Goal: Information Seeking & Learning: Learn about a topic

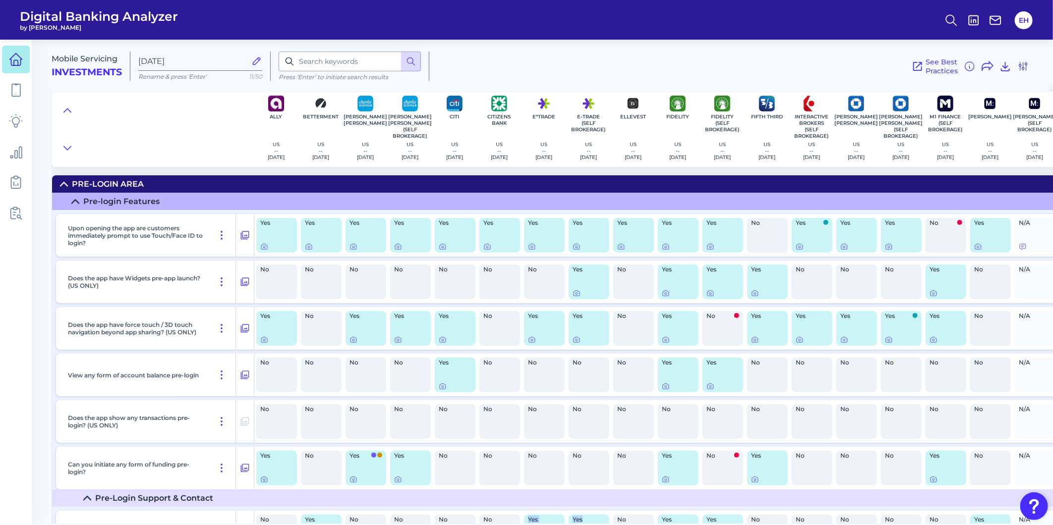
click at [9, 61] on icon at bounding box center [16, 60] width 14 height 14
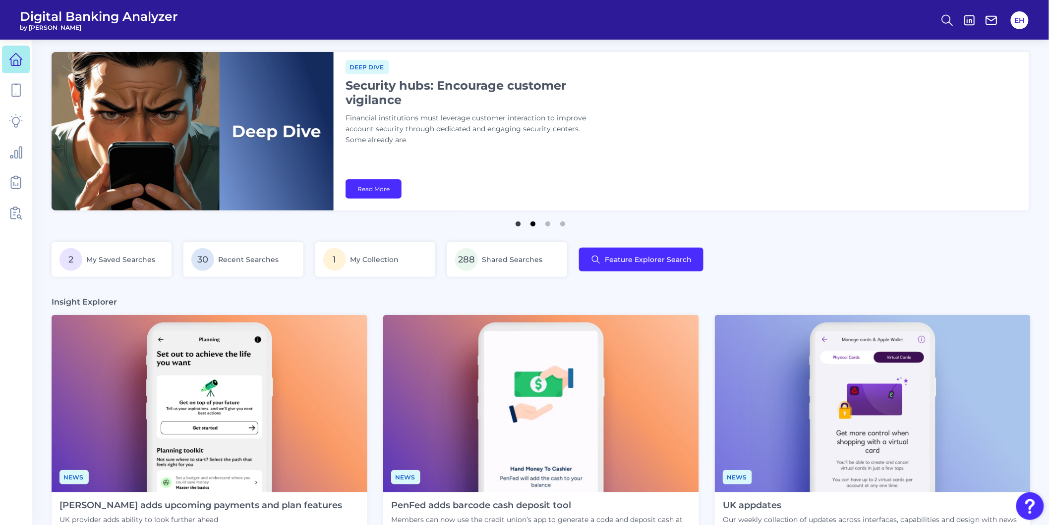
click at [534, 224] on button "2" at bounding box center [533, 222] width 10 height 10
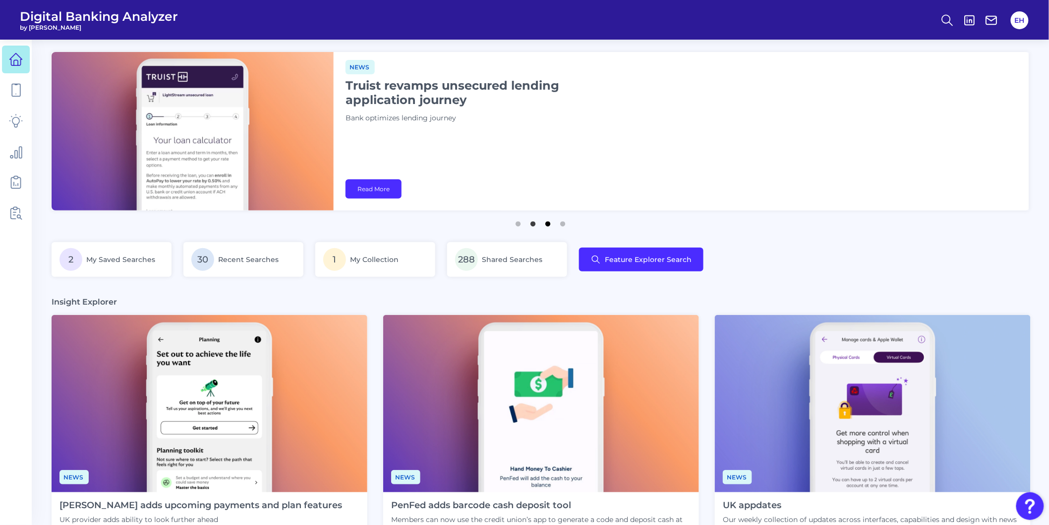
click at [544, 225] on button "3" at bounding box center [548, 222] width 10 height 10
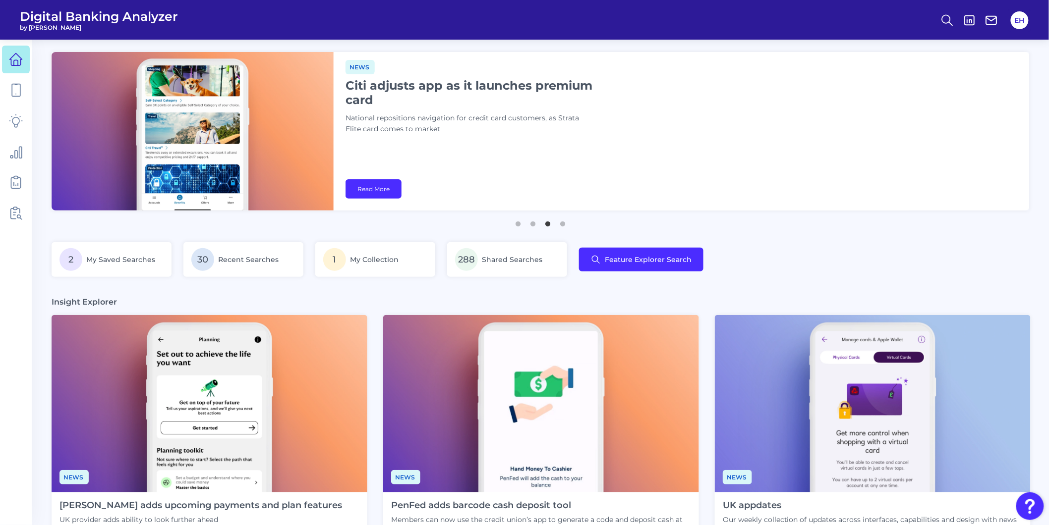
click at [554, 227] on main "News [PERSON_NAME] launches in-app home insurance applications Neobank adds pro…" at bounding box center [524, 481] width 1049 height 962
click at [559, 226] on button "4" at bounding box center [563, 222] width 10 height 10
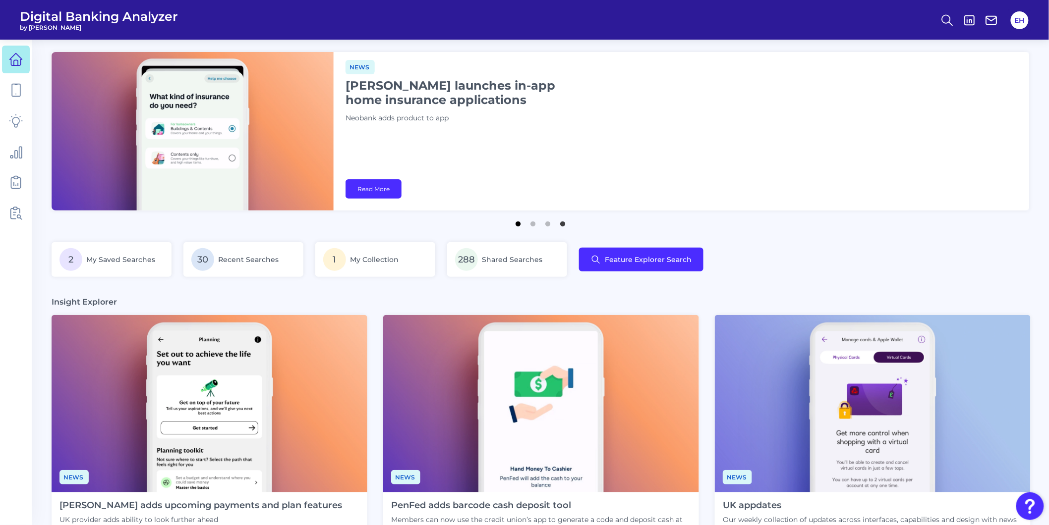
click at [518, 225] on button "1" at bounding box center [518, 222] width 10 height 10
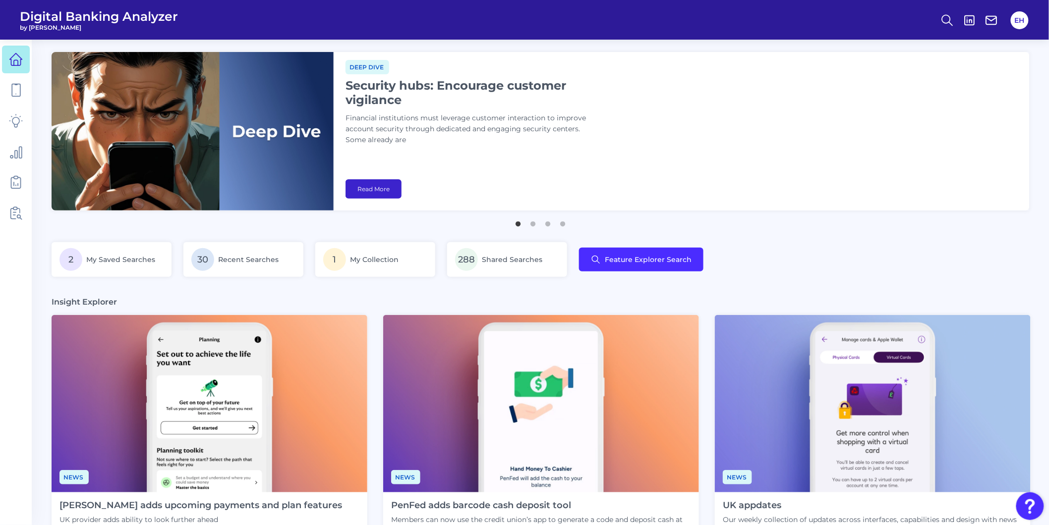
click at [384, 188] on link "Read More" at bounding box center [373, 188] width 56 height 19
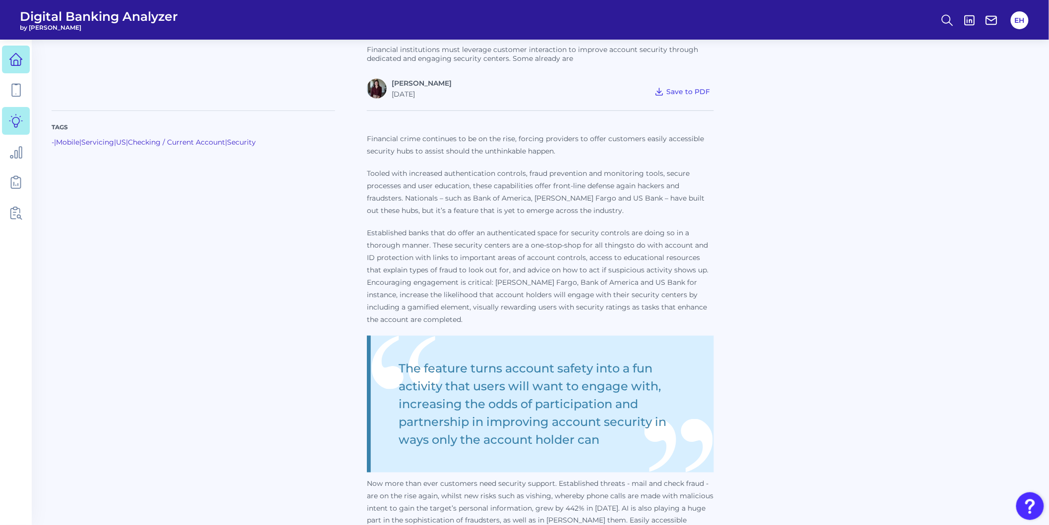
scroll to position [275, 0]
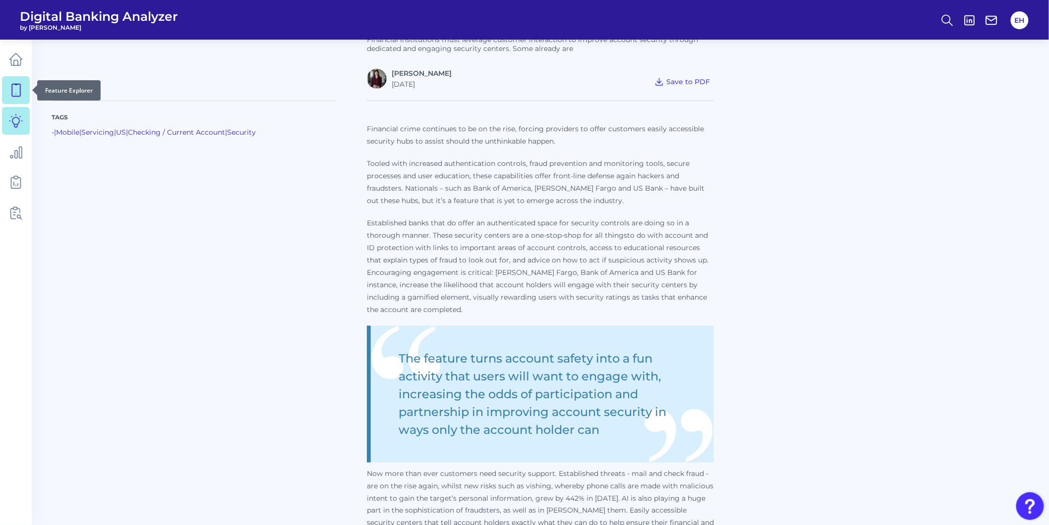
click at [20, 90] on icon at bounding box center [16, 90] width 8 height 12
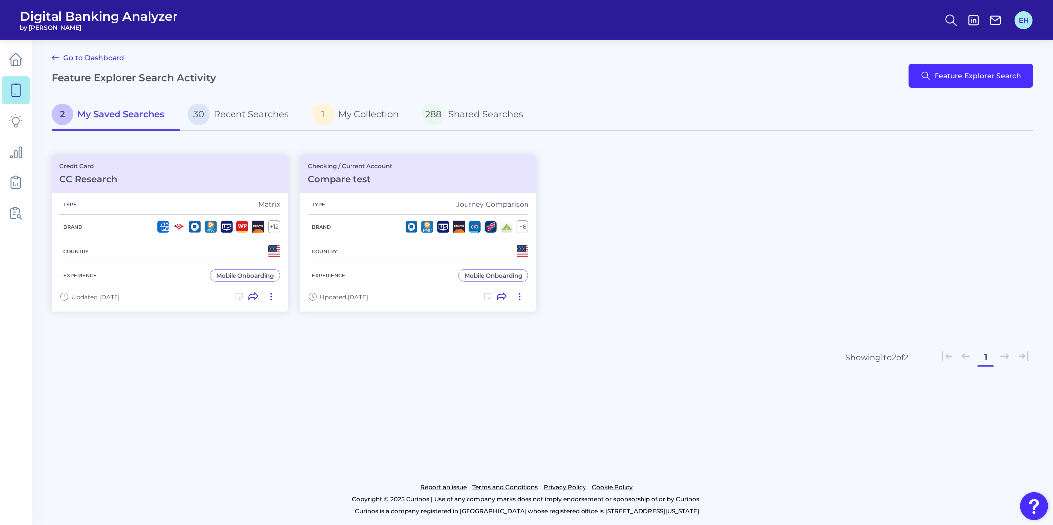
click at [1024, 21] on button "EH" at bounding box center [1024, 20] width 18 height 18
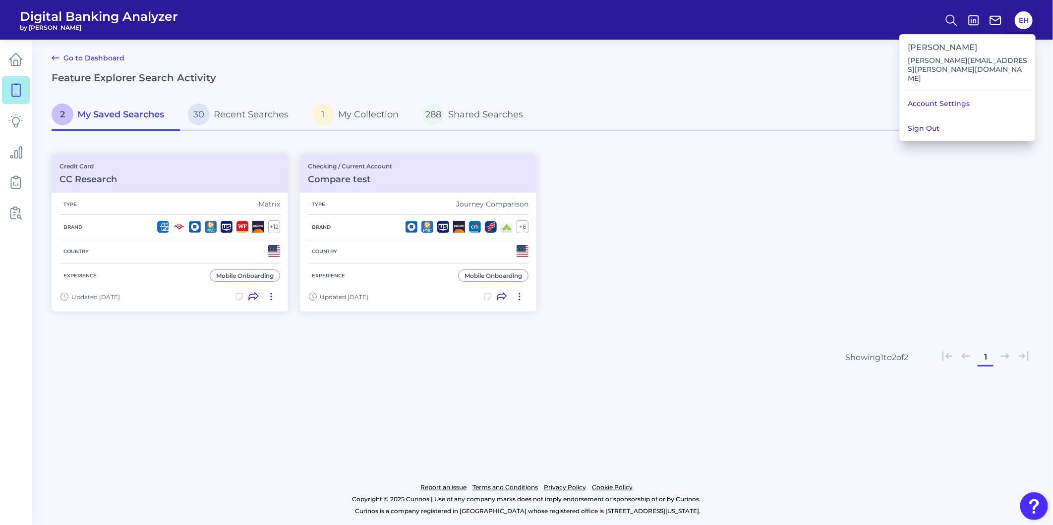
click at [940, 116] on button "Sign Out" at bounding box center [967, 128] width 135 height 25
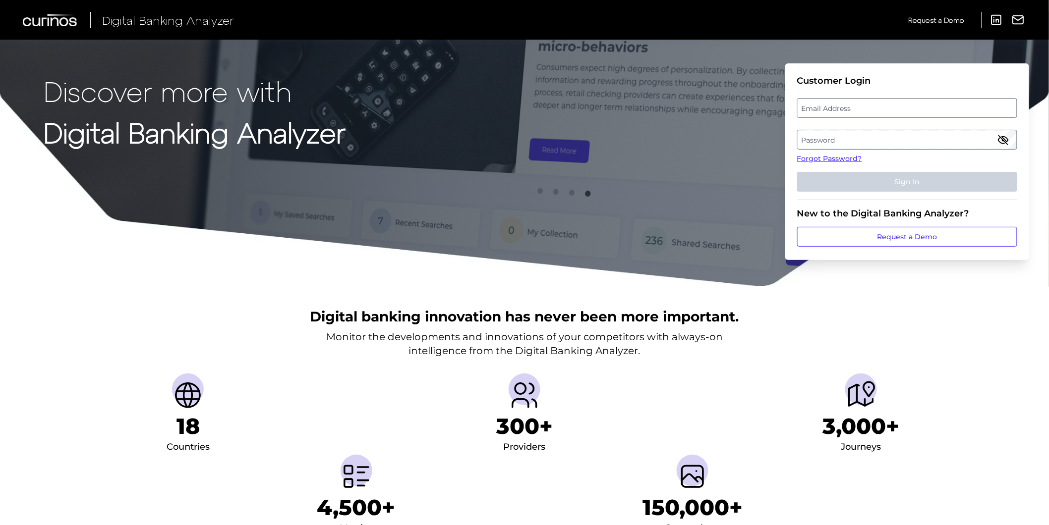
click at [927, 110] on label "Email Address" at bounding box center [906, 108] width 219 height 18
click at [927, 110] on input "email" at bounding box center [907, 108] width 220 height 20
click at [927, 110] on input "Email Address" at bounding box center [907, 108] width 220 height 20
type input "[PERSON_NAME][EMAIL_ADDRESS][PERSON_NAME][DOMAIN_NAME]"
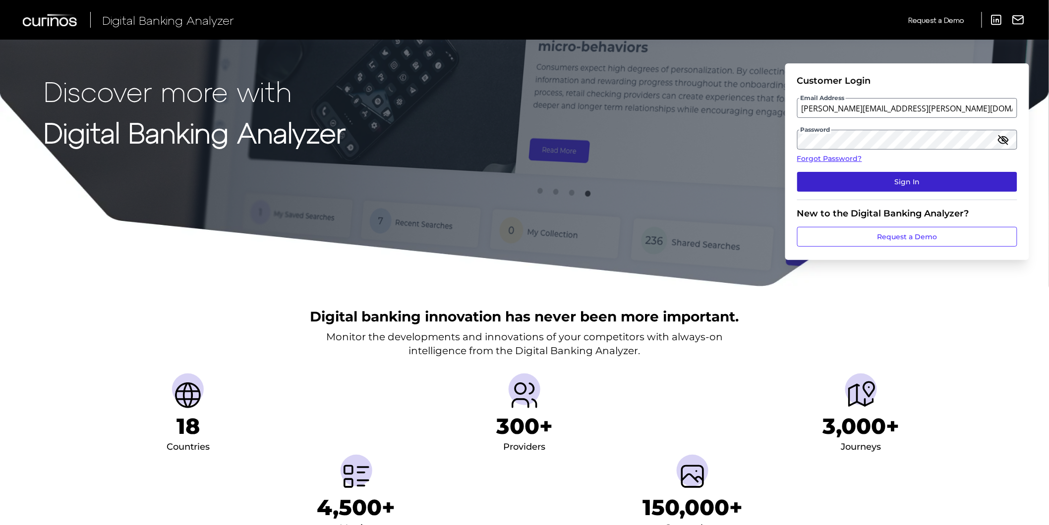
click at [916, 180] on button "Sign In" at bounding box center [907, 182] width 220 height 20
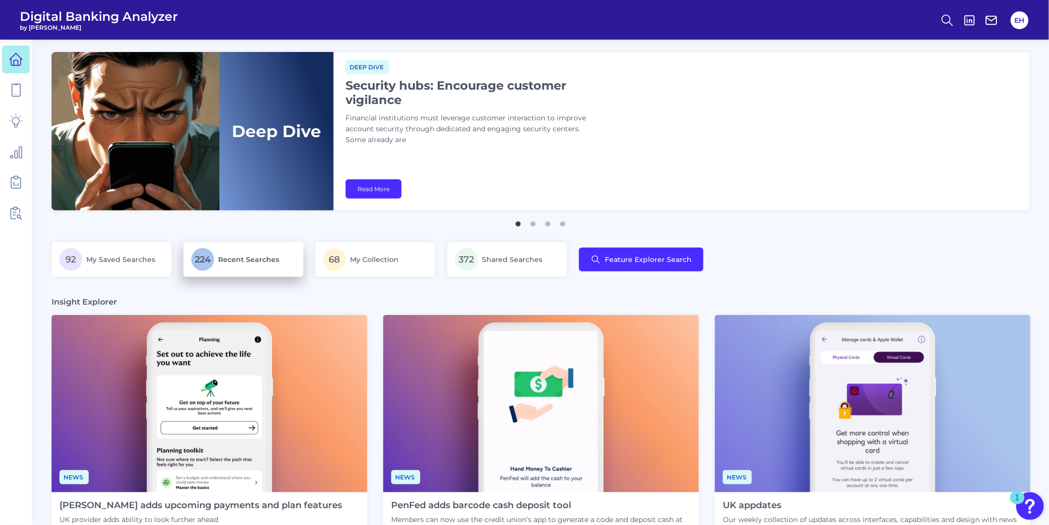
click at [224, 254] on p "224 Recent Searches" at bounding box center [243, 259] width 104 height 23
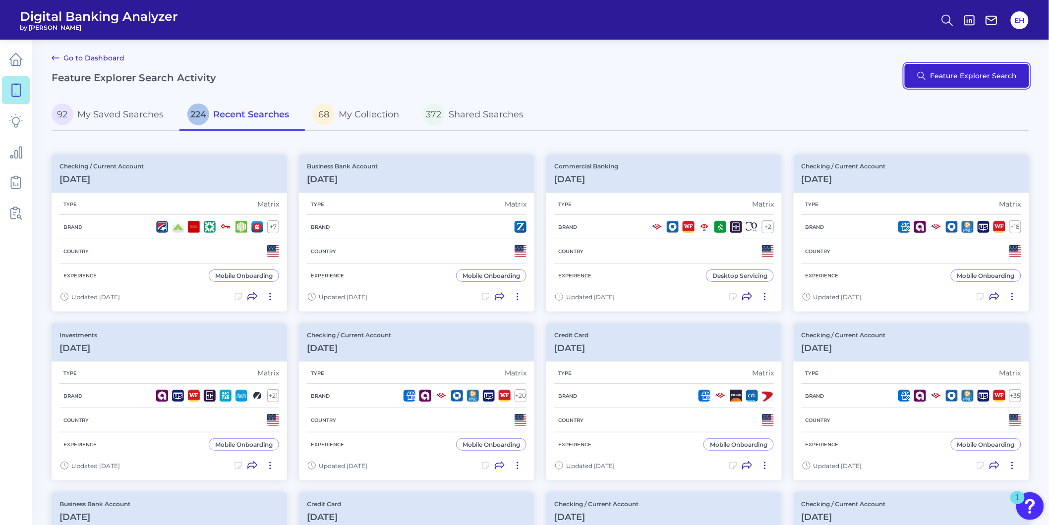
click at [999, 80] on button "Feature Explorer Search" at bounding box center [967, 76] width 124 height 24
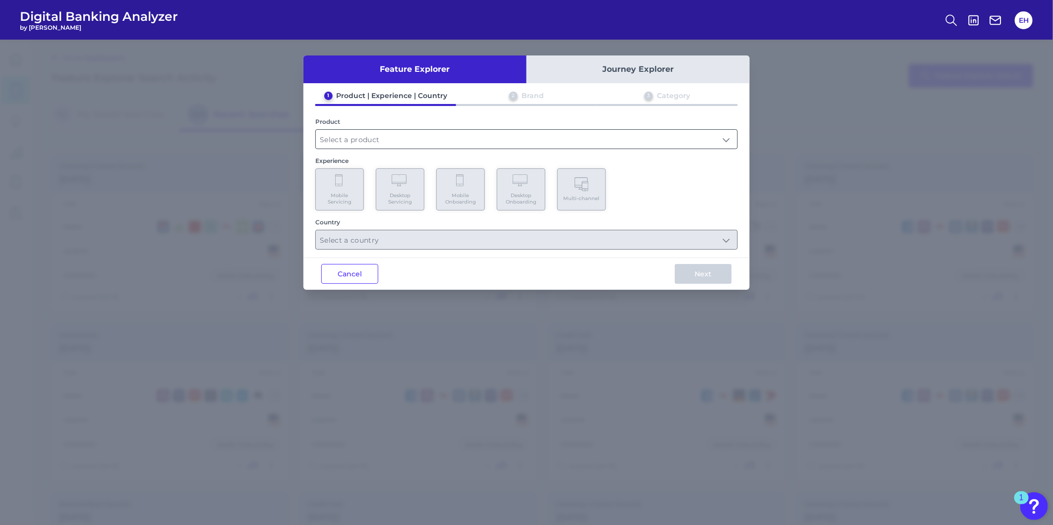
click at [437, 138] on input "text" at bounding box center [526, 139] width 421 height 19
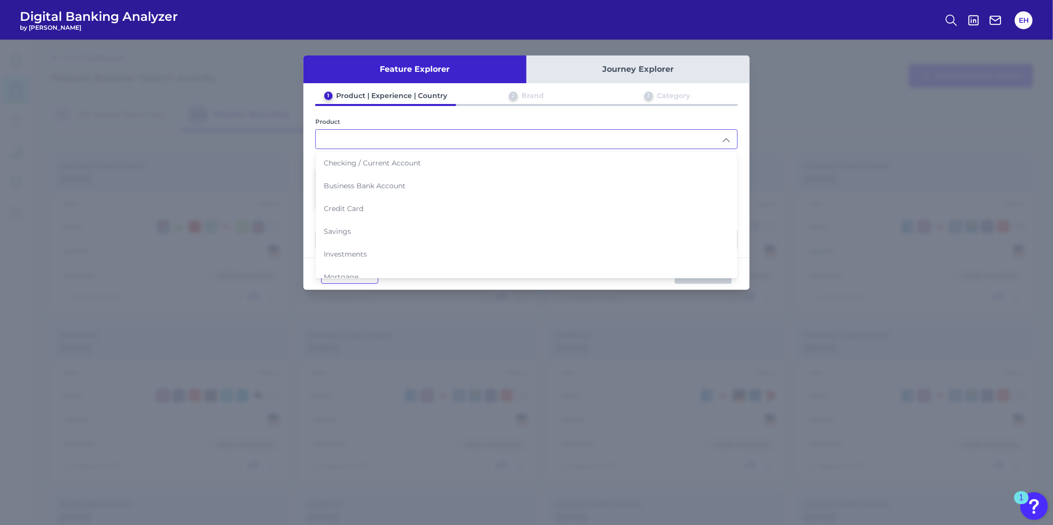
click at [437, 138] on input "text" at bounding box center [526, 139] width 421 height 19
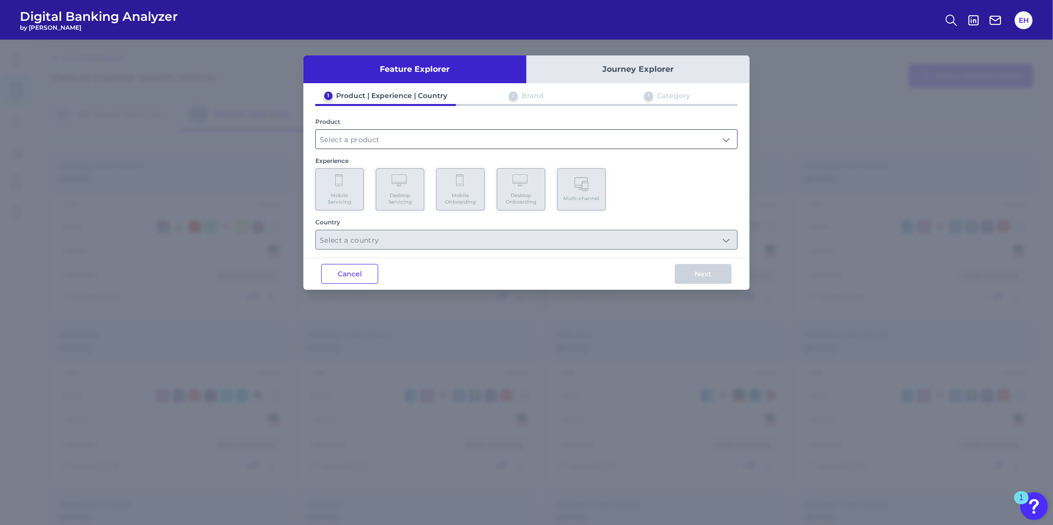
click at [437, 138] on input "text" at bounding box center [526, 139] width 421 height 19
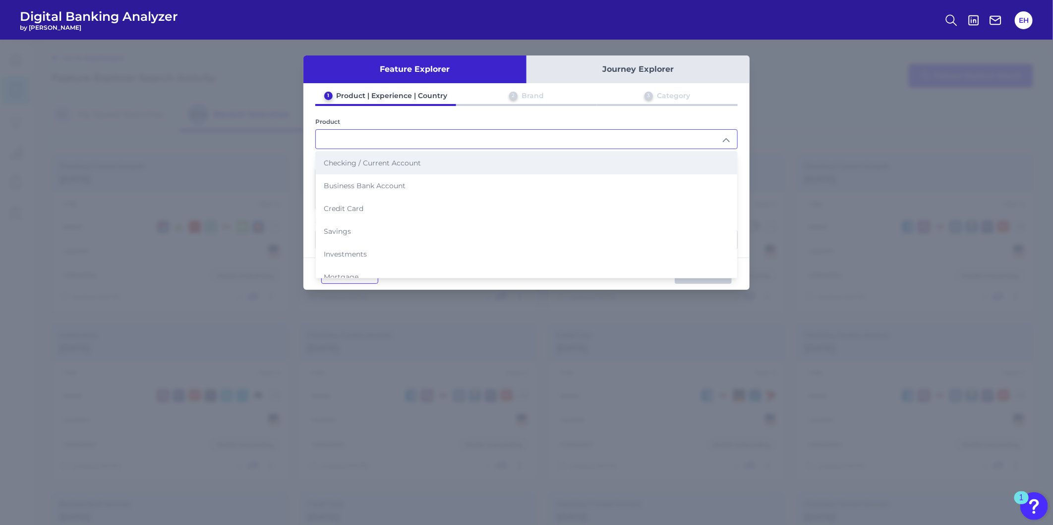
click at [429, 156] on li "Checking / Current Account" at bounding box center [526, 163] width 421 height 23
type input "Checking / Current Account"
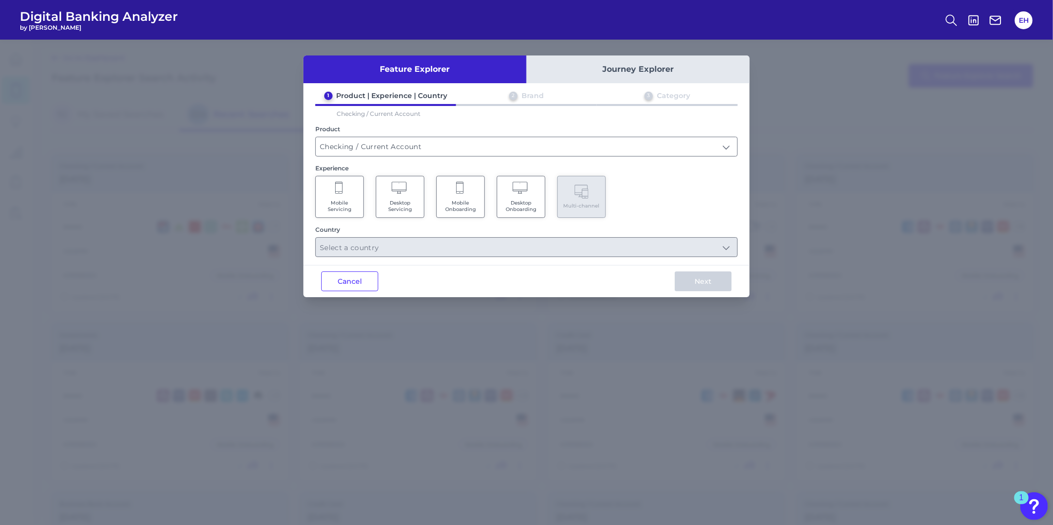
click at [332, 195] on Servicing "Mobile Servicing" at bounding box center [339, 197] width 49 height 42
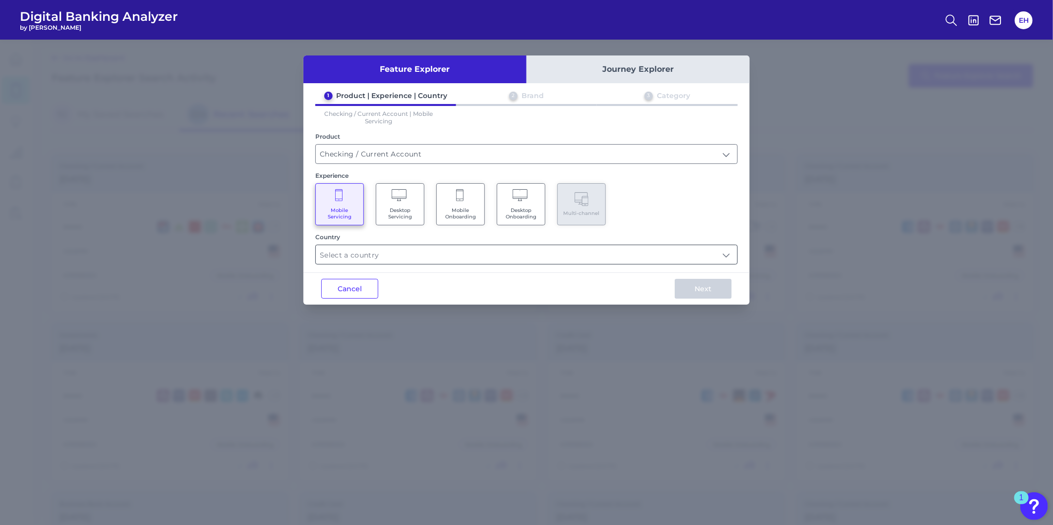
click at [391, 255] on input "text" at bounding box center [526, 254] width 421 height 19
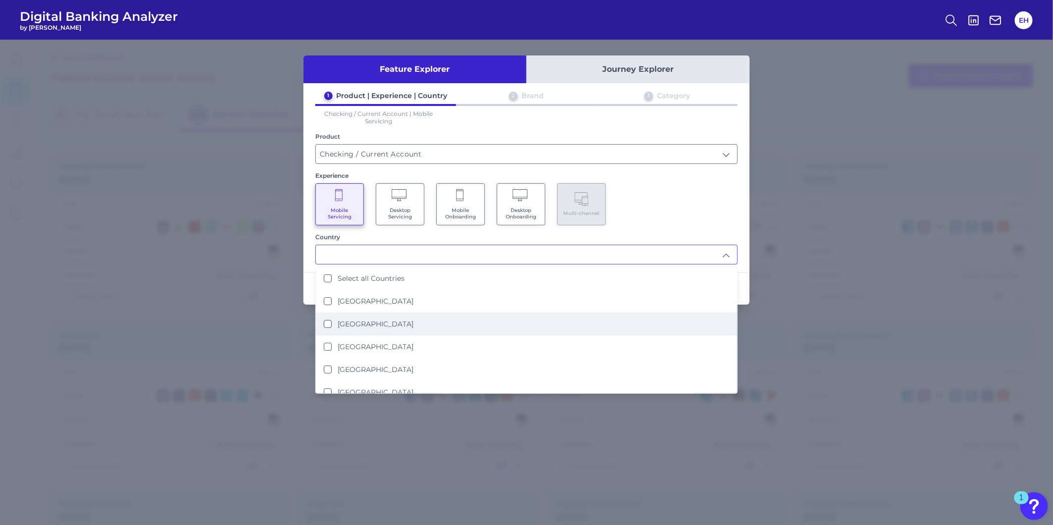
click at [398, 327] on li "[GEOGRAPHIC_DATA]" at bounding box center [526, 324] width 421 height 23
type input "[GEOGRAPHIC_DATA]"
click at [679, 205] on div "Mobile Servicing Desktop Servicing Mobile Onboarding Desktop Onboarding Multi-c…" at bounding box center [526, 204] width 422 height 42
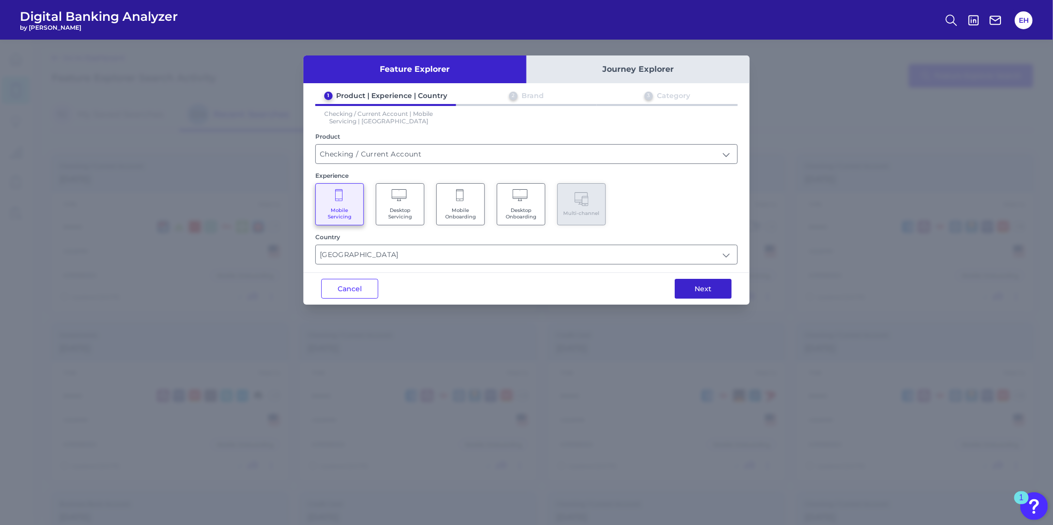
click at [700, 288] on button "Next" at bounding box center [703, 289] width 57 height 20
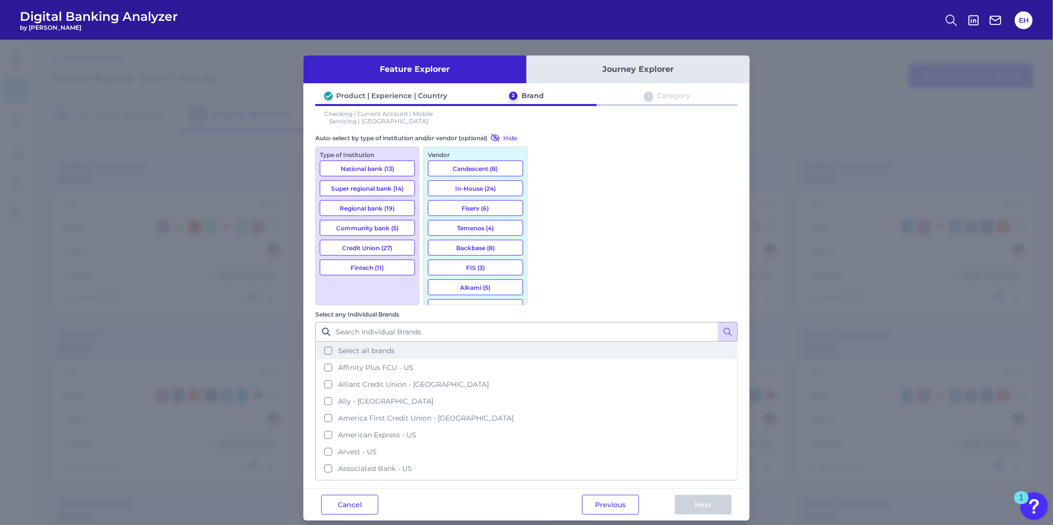
click at [395, 346] on span "Select all brands" at bounding box center [366, 350] width 57 height 9
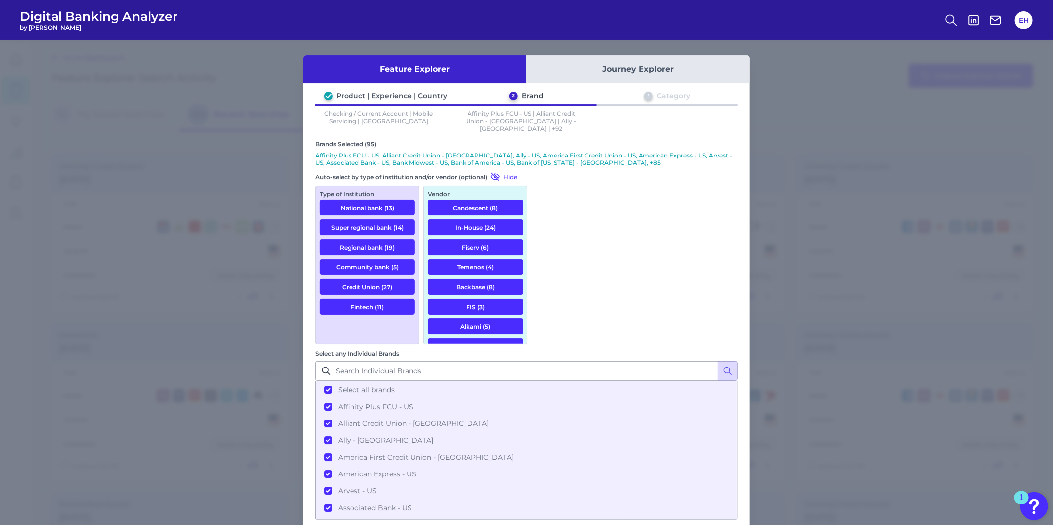
click at [376, 239] on button "Regional bank (19)" at bounding box center [367, 247] width 95 height 16
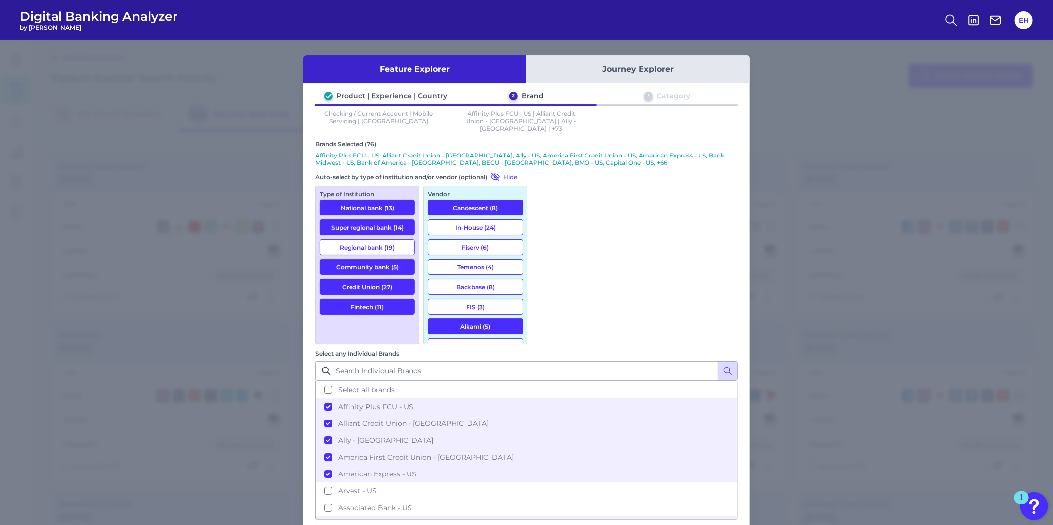
click at [385, 200] on button "National bank (13)" at bounding box center [367, 208] width 95 height 16
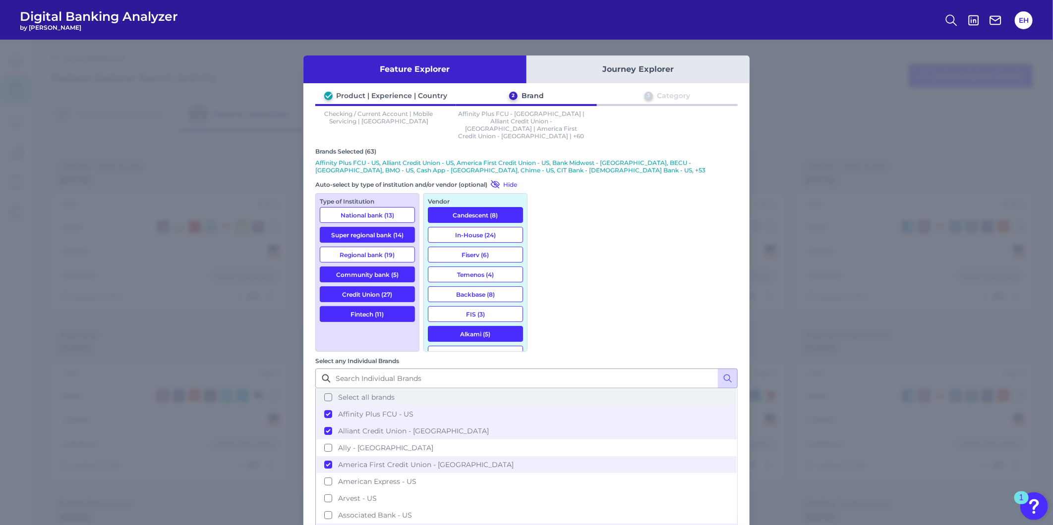
click at [395, 393] on span "Select all brands" at bounding box center [366, 397] width 57 height 9
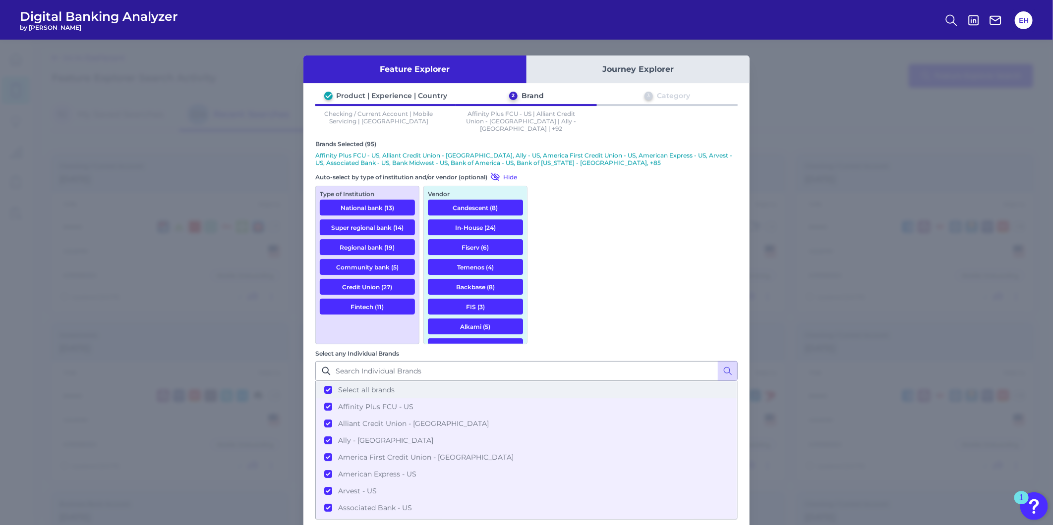
click at [395, 386] on span "Select all brands" at bounding box center [366, 390] width 57 height 9
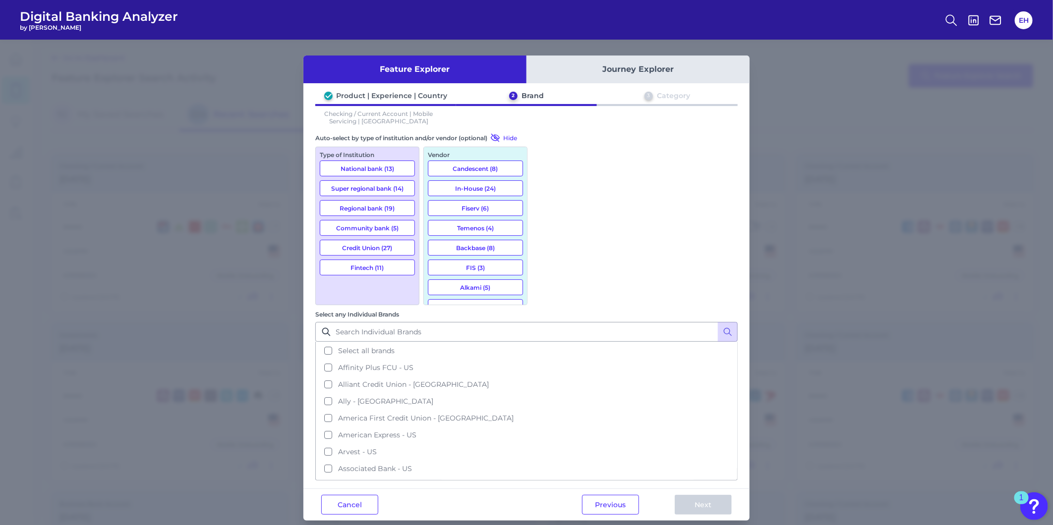
click at [348, 186] on button "Super regional bank (14)" at bounding box center [367, 188] width 95 height 16
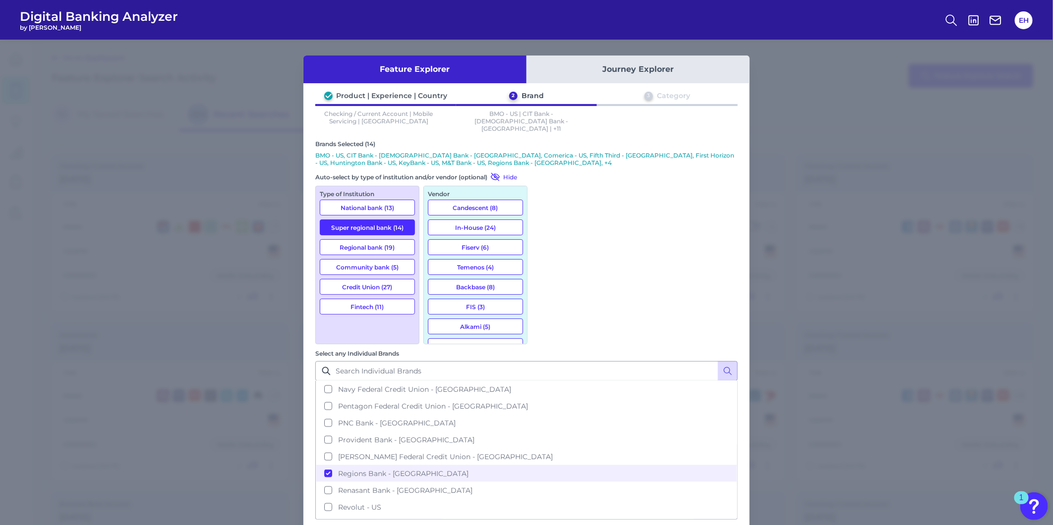
scroll to position [991, 0]
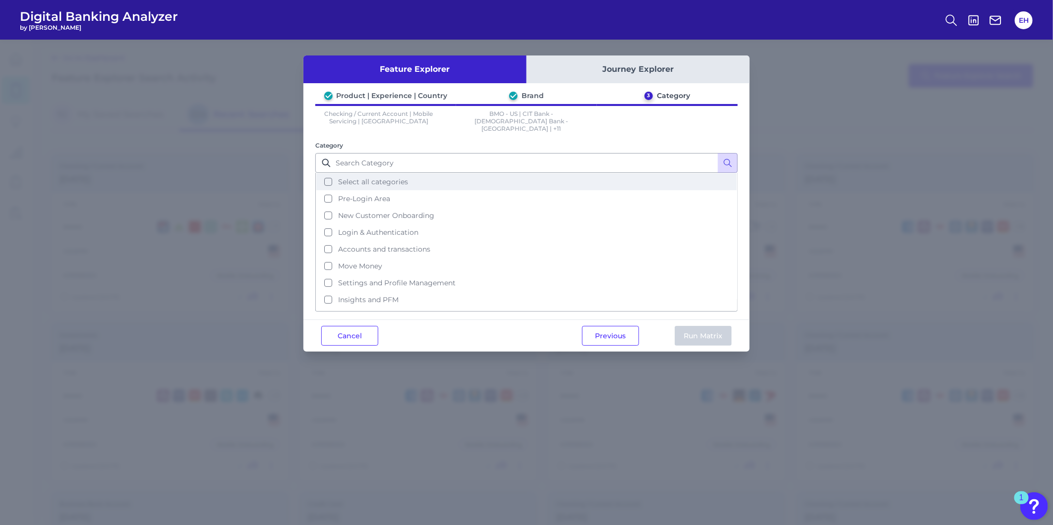
click at [384, 177] on span "Select all categories" at bounding box center [373, 181] width 70 height 9
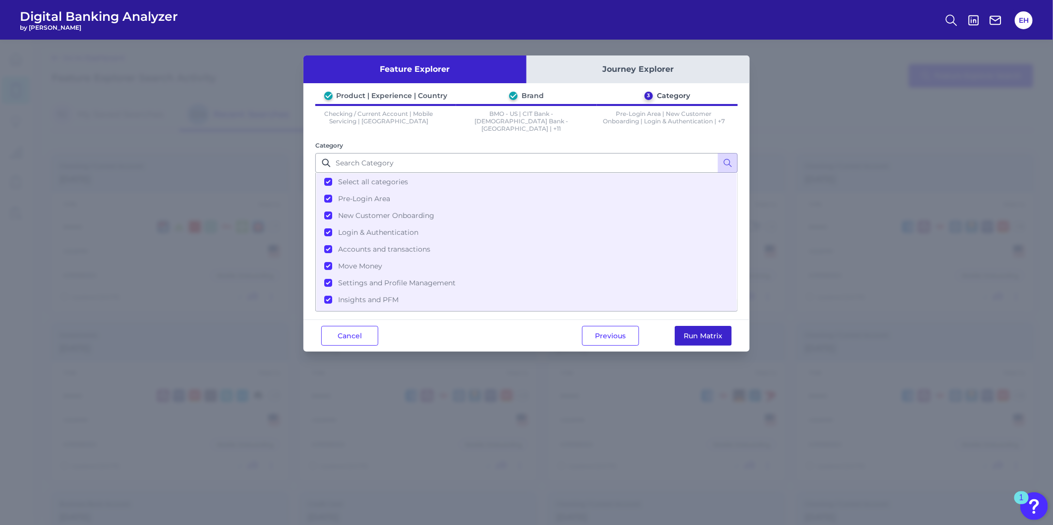
click at [697, 329] on button "Run Matrix" at bounding box center [703, 336] width 57 height 20
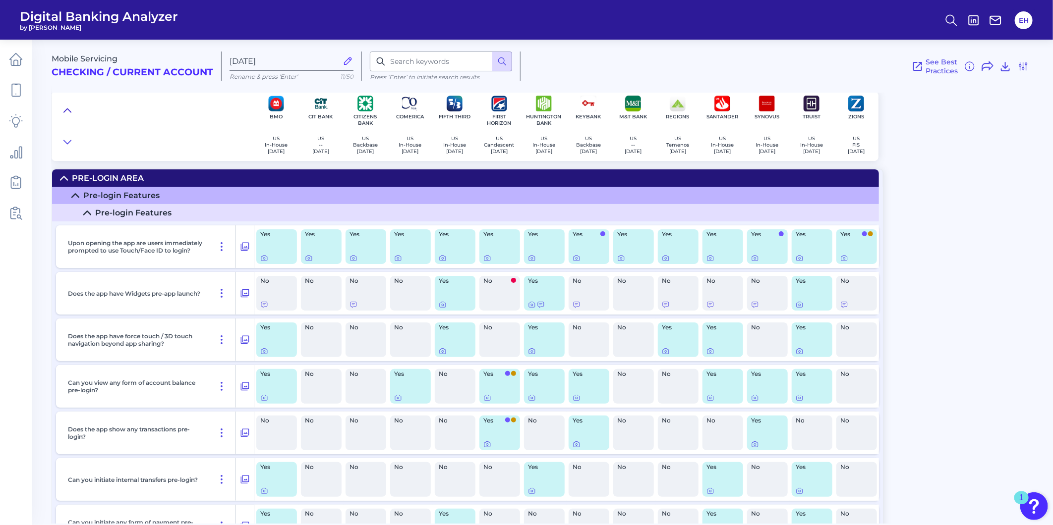
click at [72, 106] on button at bounding box center [67, 111] width 16 height 14
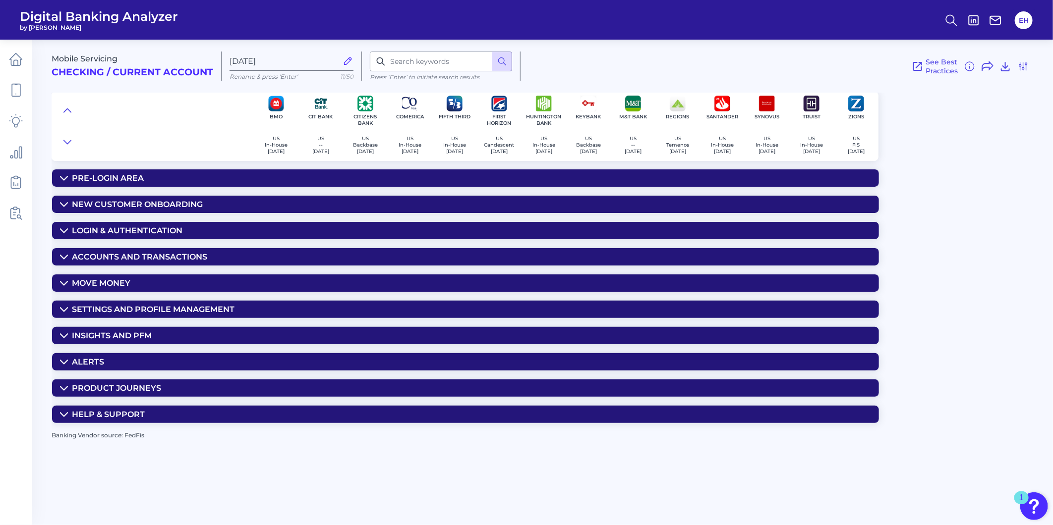
click at [155, 314] on div "Settings and Profile Management" at bounding box center [153, 309] width 163 height 9
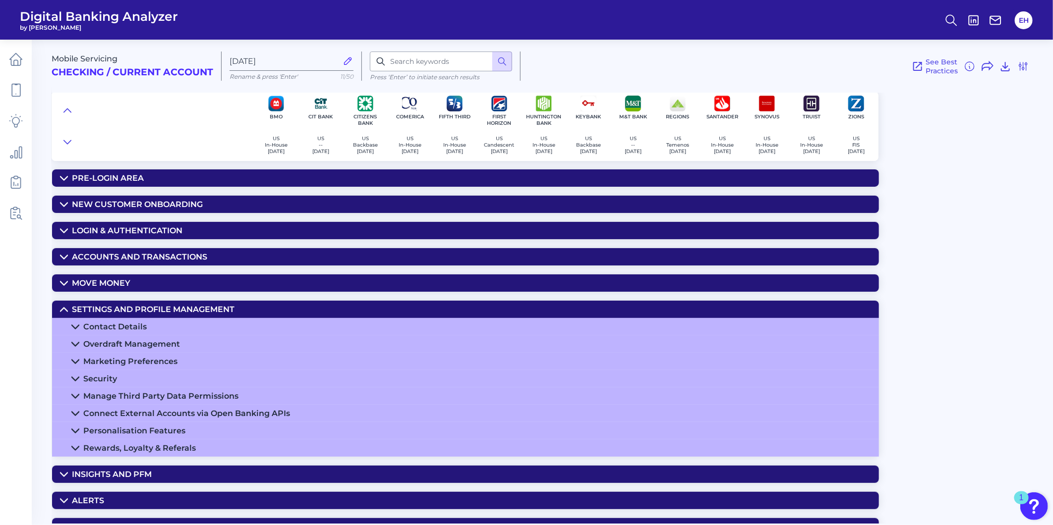
click at [109, 384] on div "Security" at bounding box center [100, 378] width 34 height 9
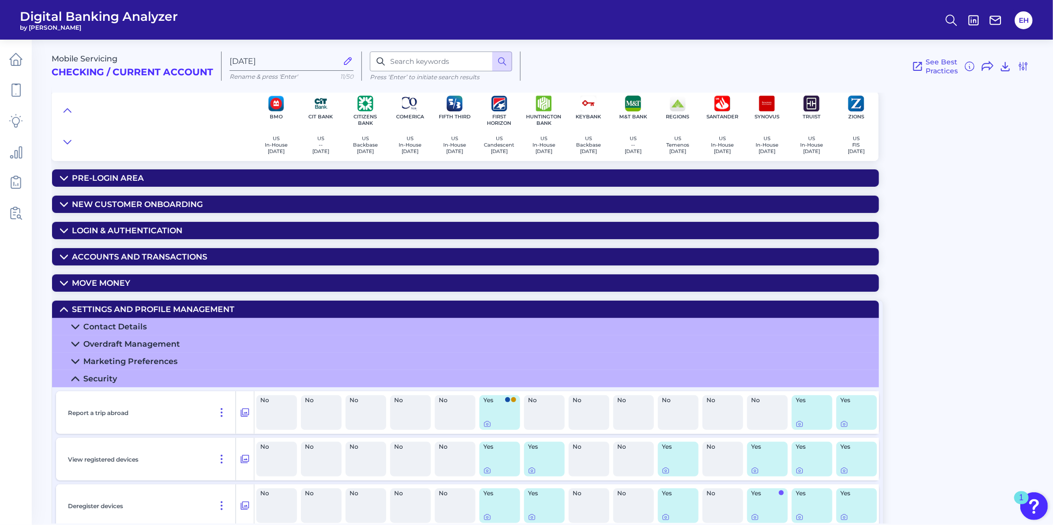
click at [569, 84] on div "Mobile Servicing Checking / Current Account [DATE] Rename & press 'Enter' 11/50…" at bounding box center [550, 62] width 997 height 61
